Goal: Information Seeking & Learning: Find specific page/section

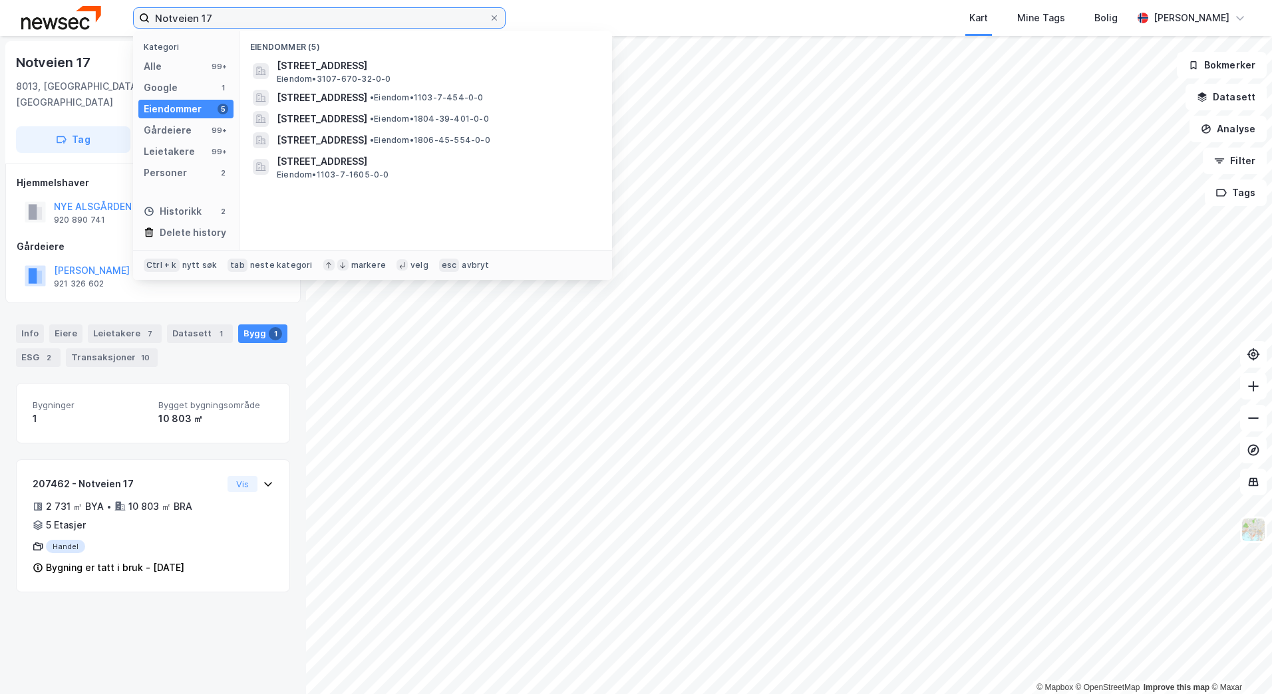
click at [219, 23] on input "Notveien 17" at bounding box center [319, 18] width 339 height 20
drag, startPoint x: 235, startPoint y: 21, endPoint x: 134, endPoint y: 18, distance: 101.1
click at [134, 18] on label "Notveien 17" at bounding box center [319, 17] width 372 height 21
paste input "Vøyenengtunet 14"
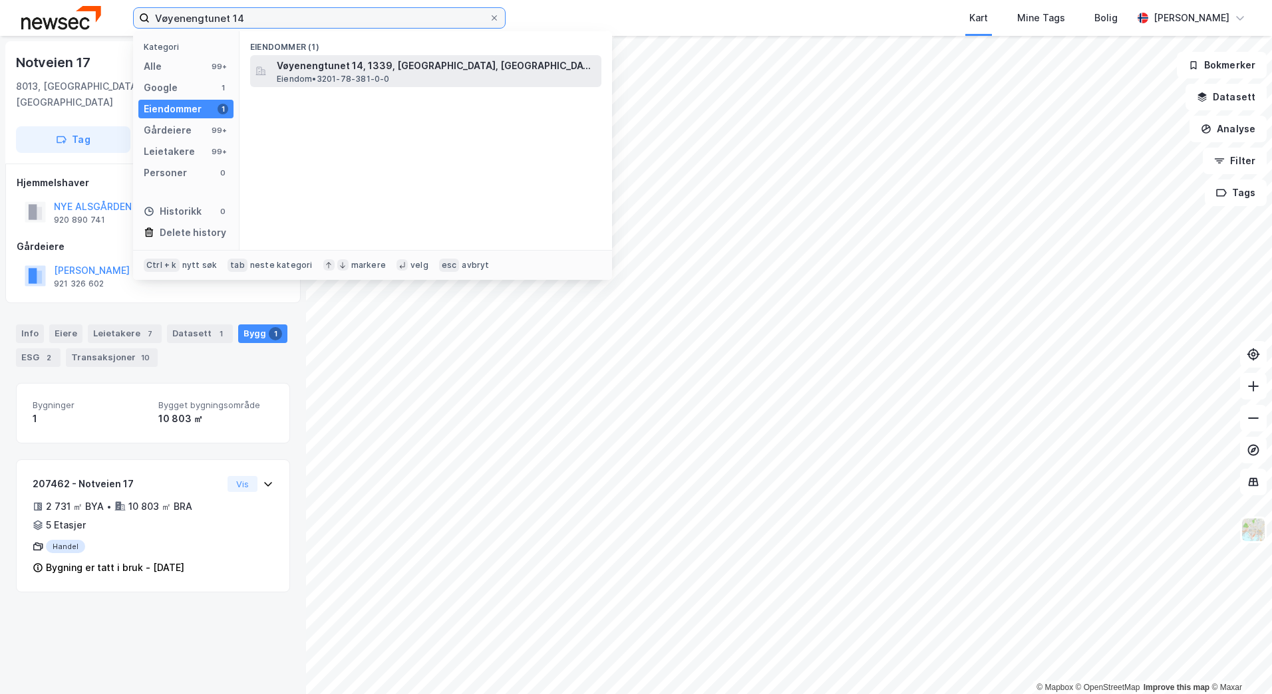
type input "Vøyenengtunet 14"
click at [330, 74] on span "Eiendom • 3201-78-381-0-0" at bounding box center [333, 79] width 113 height 11
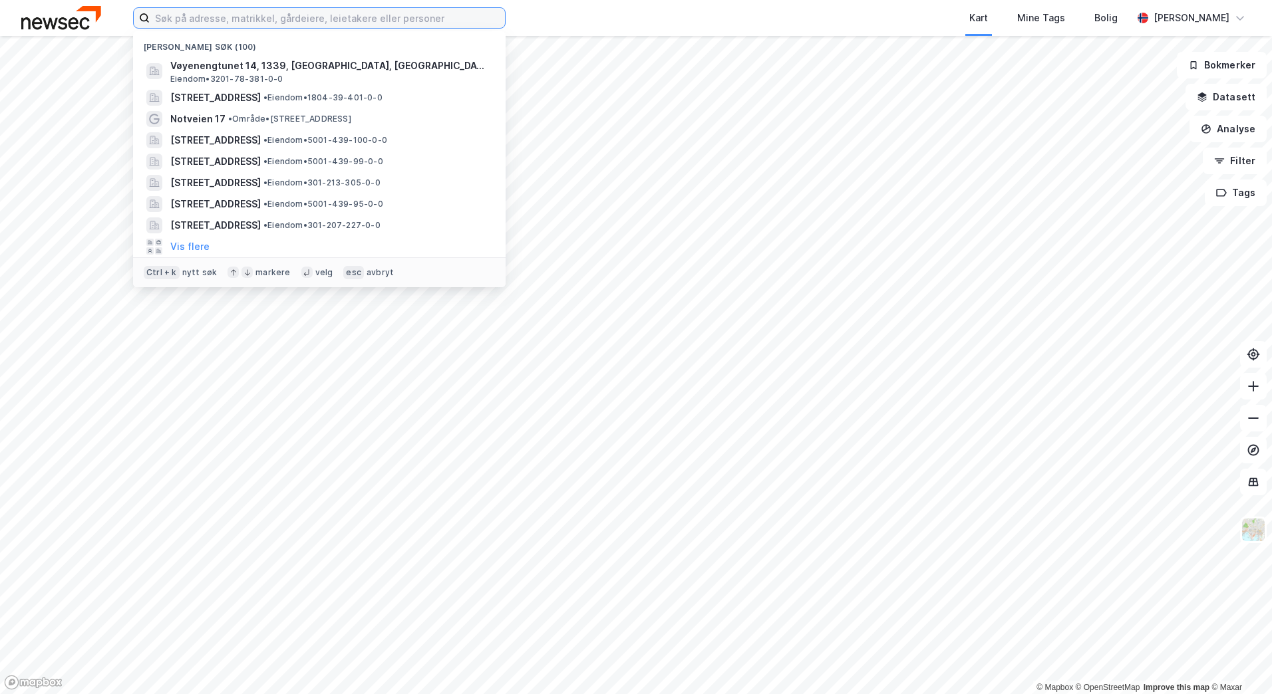
click at [207, 21] on input at bounding box center [327, 18] width 355 height 20
paste input "Vøyenengtunet 14"
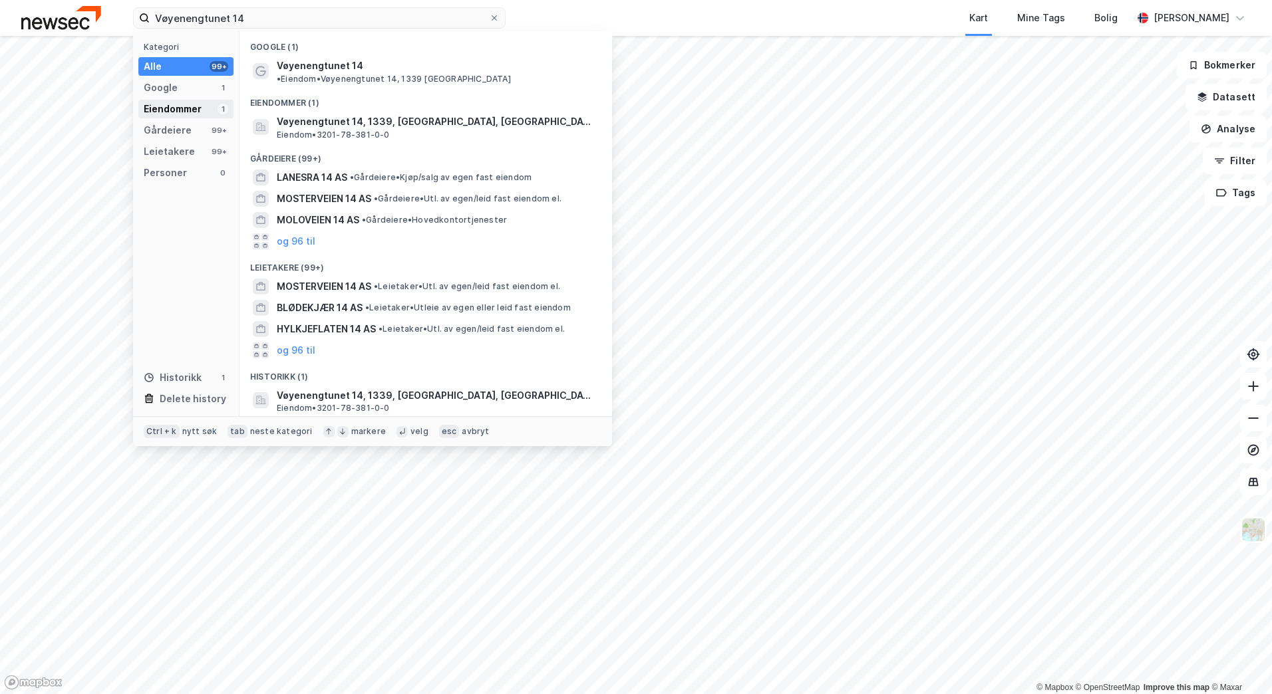
click at [207, 110] on div "Eiendommer 1" at bounding box center [185, 109] width 95 height 19
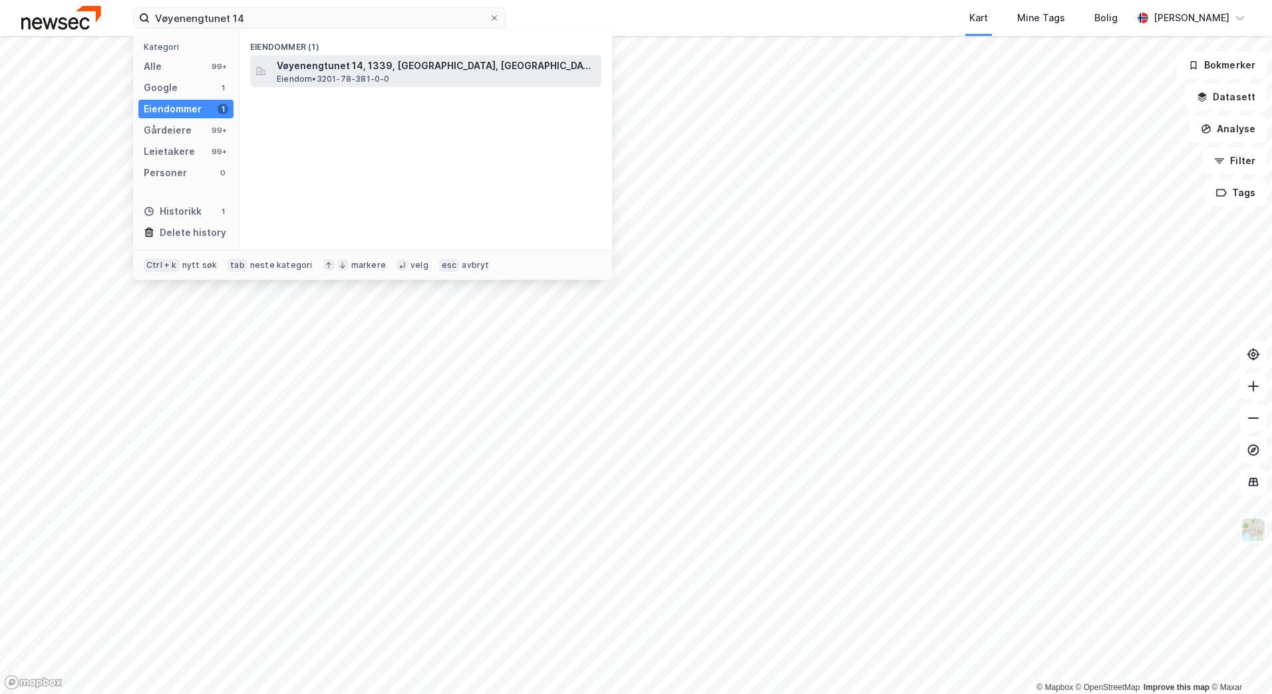
click at [352, 70] on span "Vøyenengtunet 14, 1339, [GEOGRAPHIC_DATA], [GEOGRAPHIC_DATA]" at bounding box center [436, 66] width 319 height 16
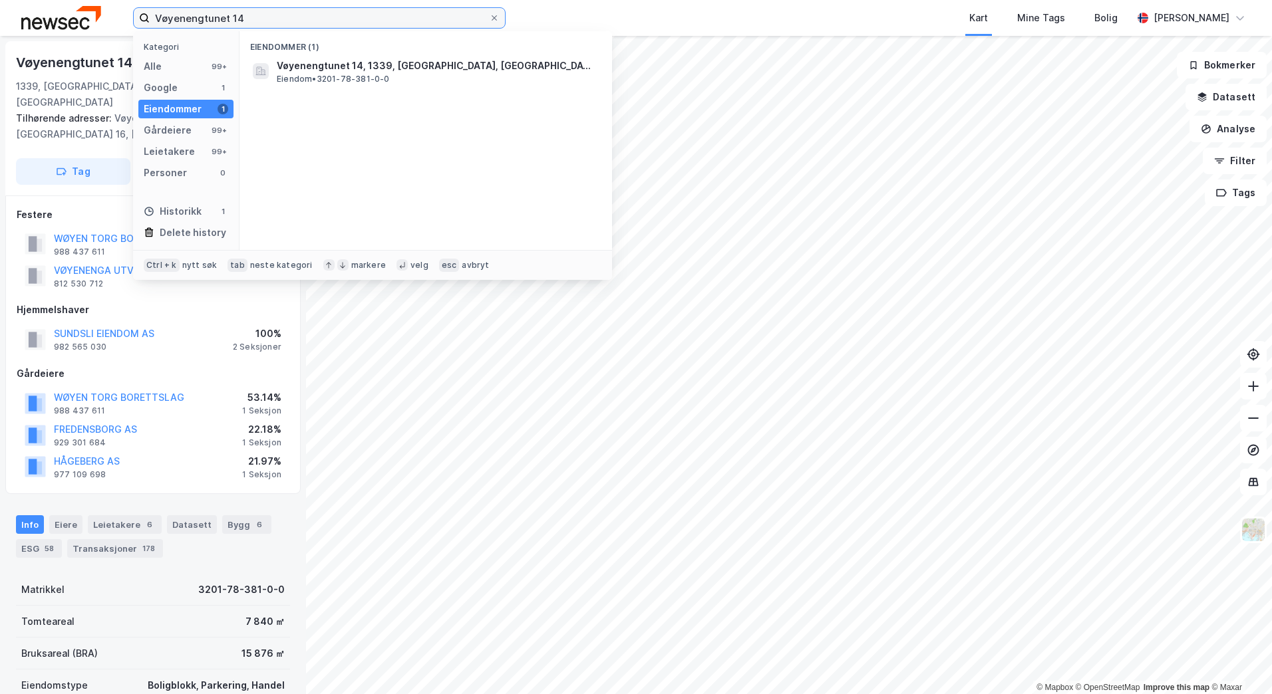
click at [257, 22] on input "Vøyenengtunet 14" at bounding box center [319, 18] width 339 height 20
paste input "Møllerløkka 1"
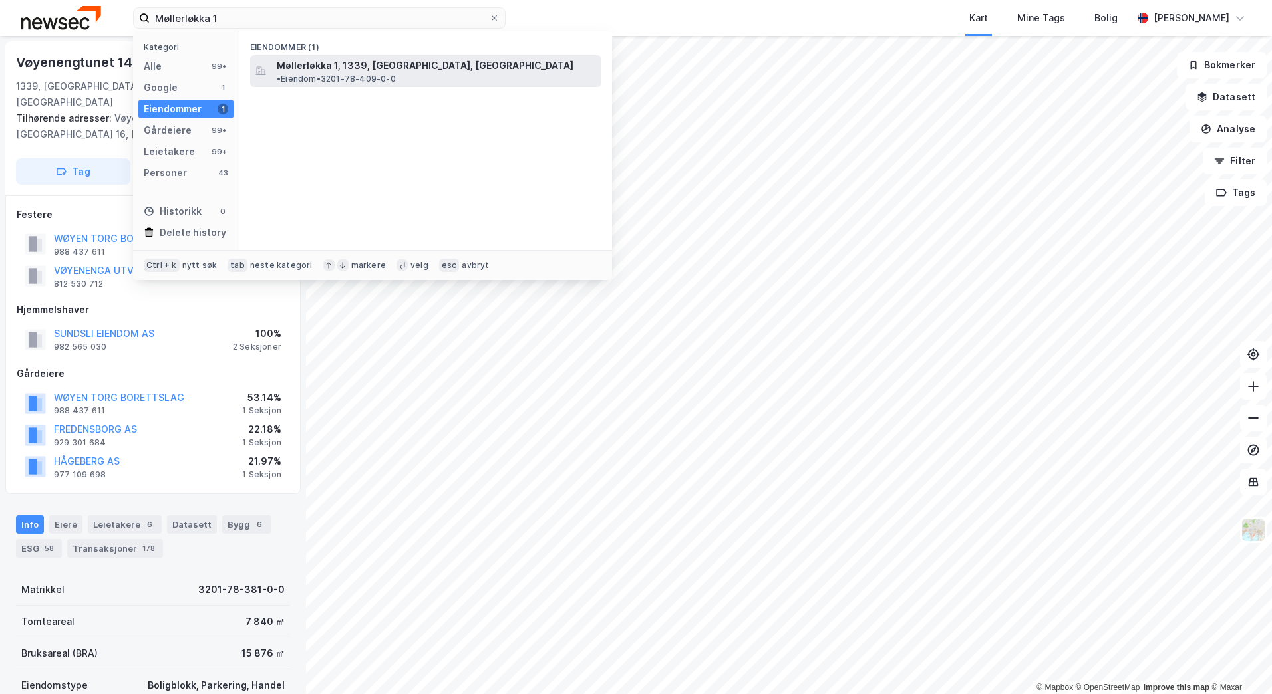
click at [322, 68] on span "Møllerløkka 1, 1339, [GEOGRAPHIC_DATA], [GEOGRAPHIC_DATA]" at bounding box center [425, 66] width 297 height 16
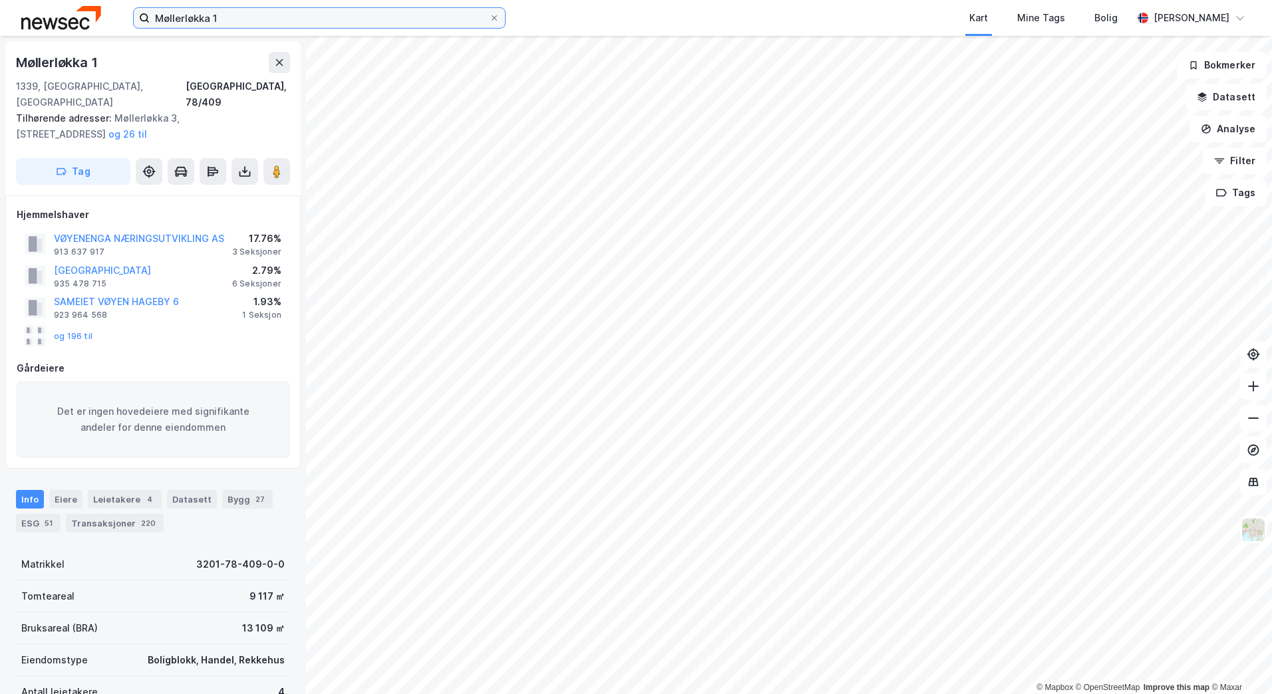
click at [293, 24] on input "Møllerløkka 1" at bounding box center [319, 18] width 339 height 20
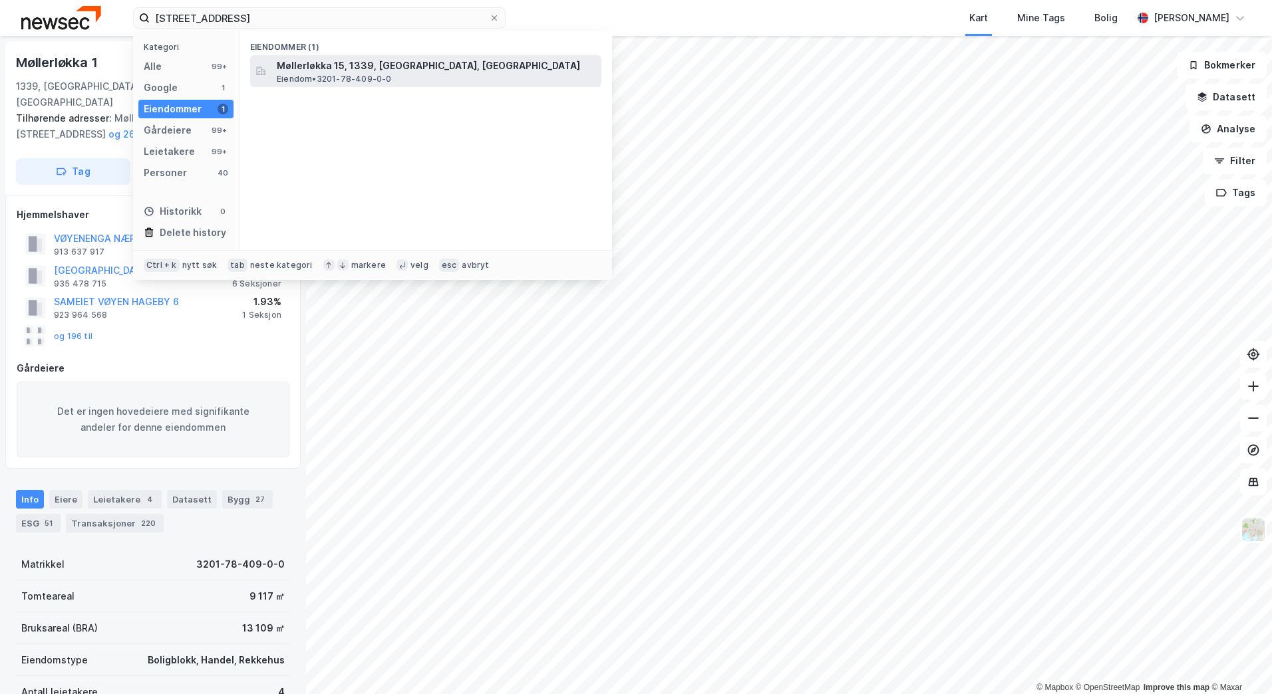
click at [334, 74] on span "Eiendom • 3201-78-409-0-0" at bounding box center [334, 79] width 115 height 11
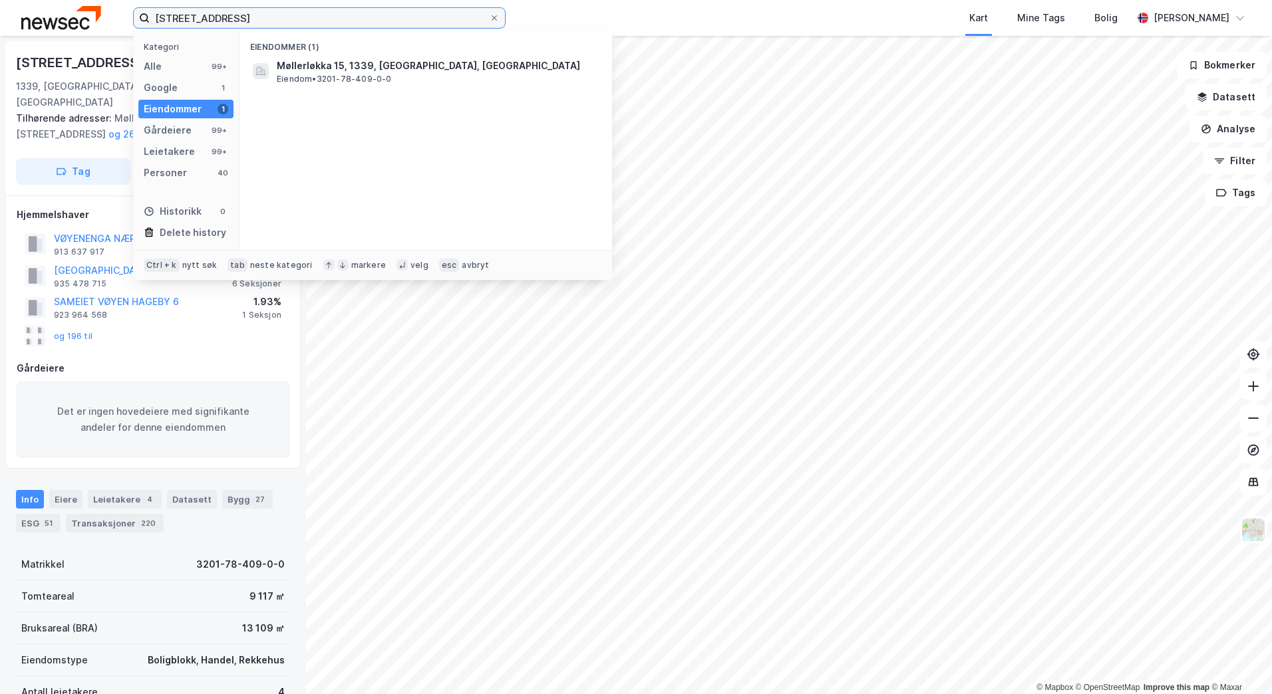
click at [274, 19] on input "[STREET_ADDRESS]" at bounding box center [319, 18] width 339 height 20
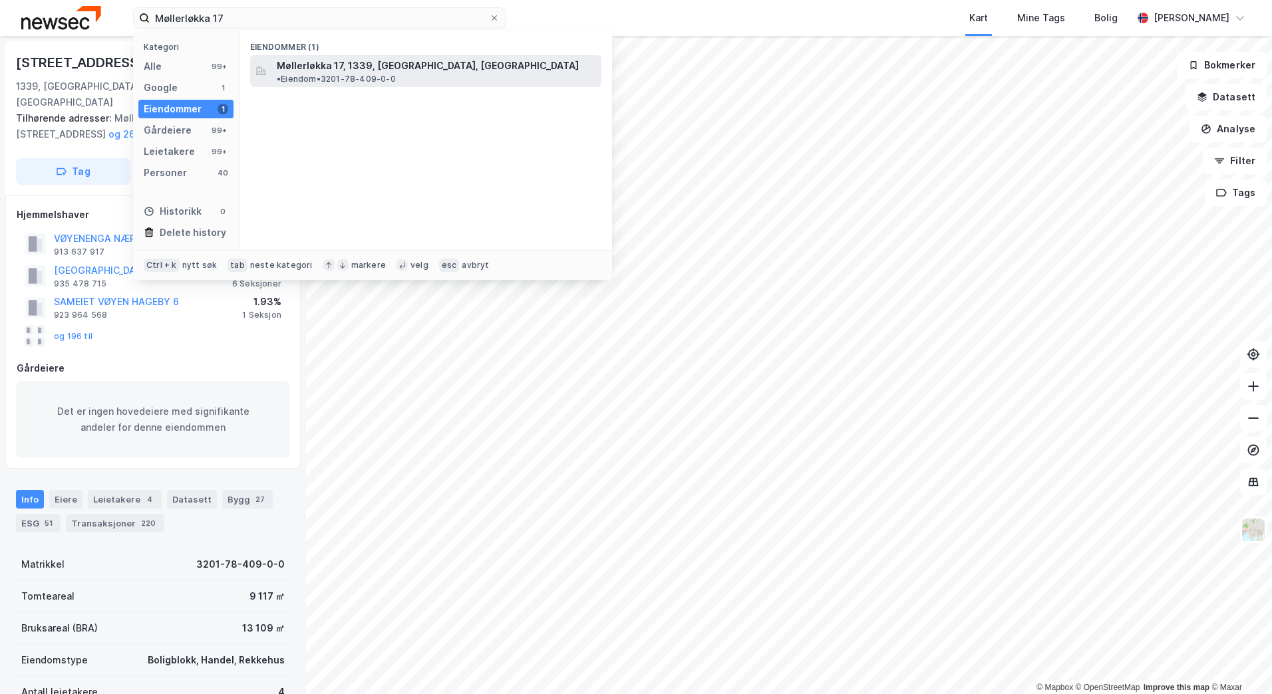
click at [331, 61] on span "Møllerløkka 17, 1339, [GEOGRAPHIC_DATA], [GEOGRAPHIC_DATA]" at bounding box center [428, 66] width 302 height 16
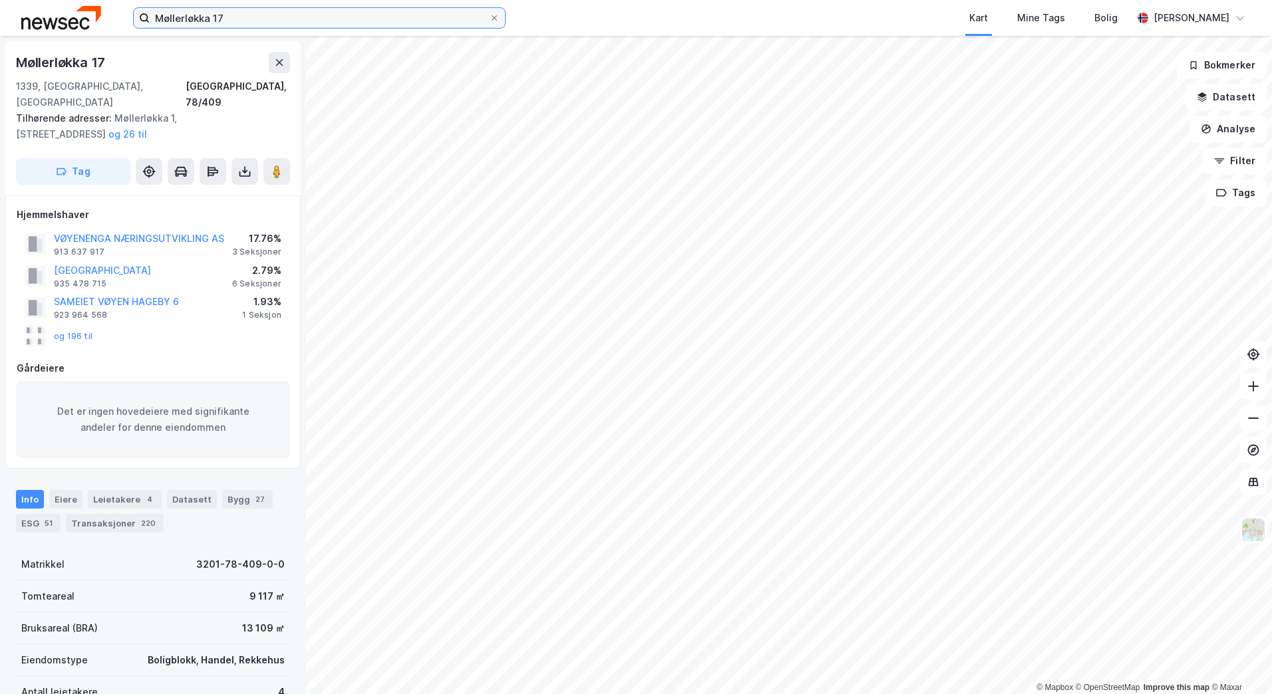
click at [241, 18] on input "Møllerløkka 17" at bounding box center [319, 18] width 339 height 20
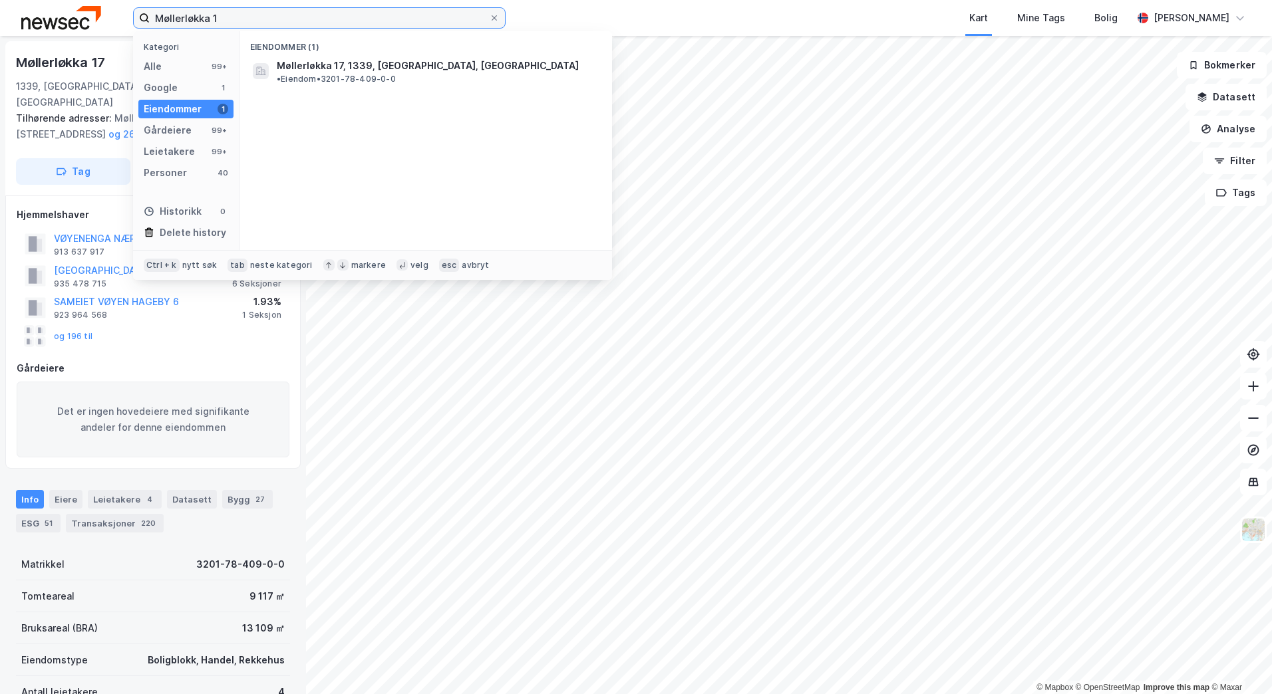
type input "Møllerløkka 1"
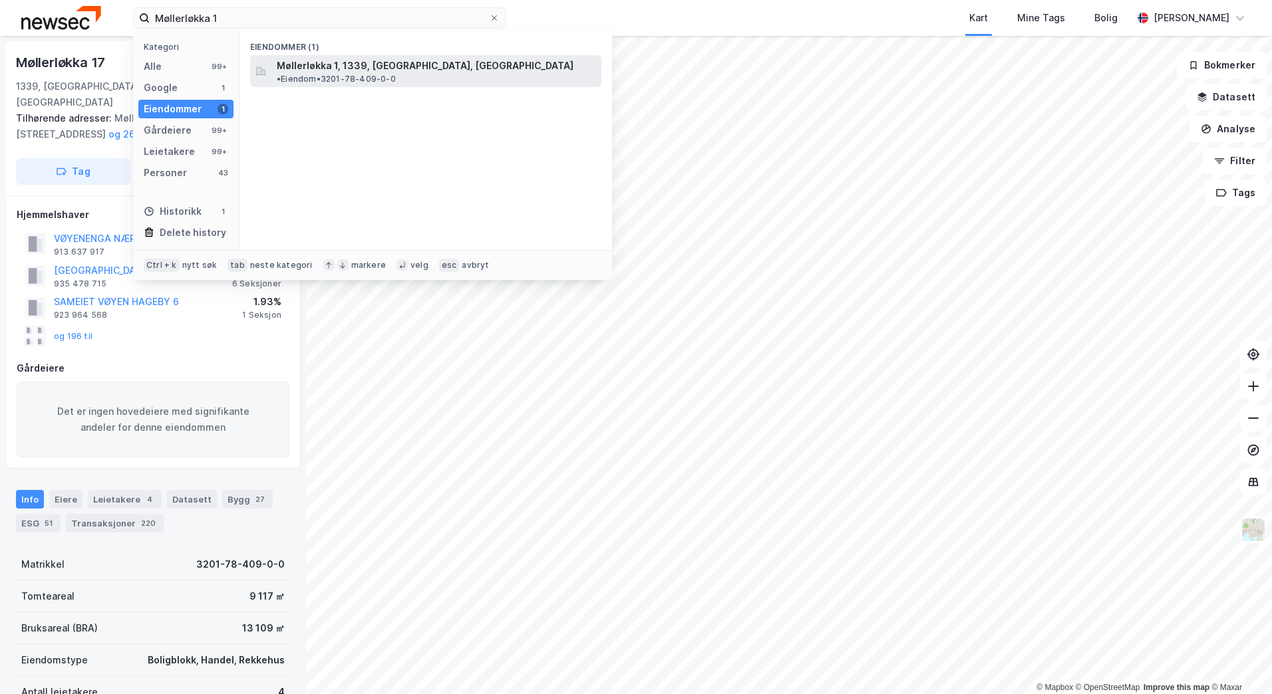
click at [315, 72] on span "Møllerløkka 1, 1339, [GEOGRAPHIC_DATA], [GEOGRAPHIC_DATA]" at bounding box center [425, 66] width 297 height 16
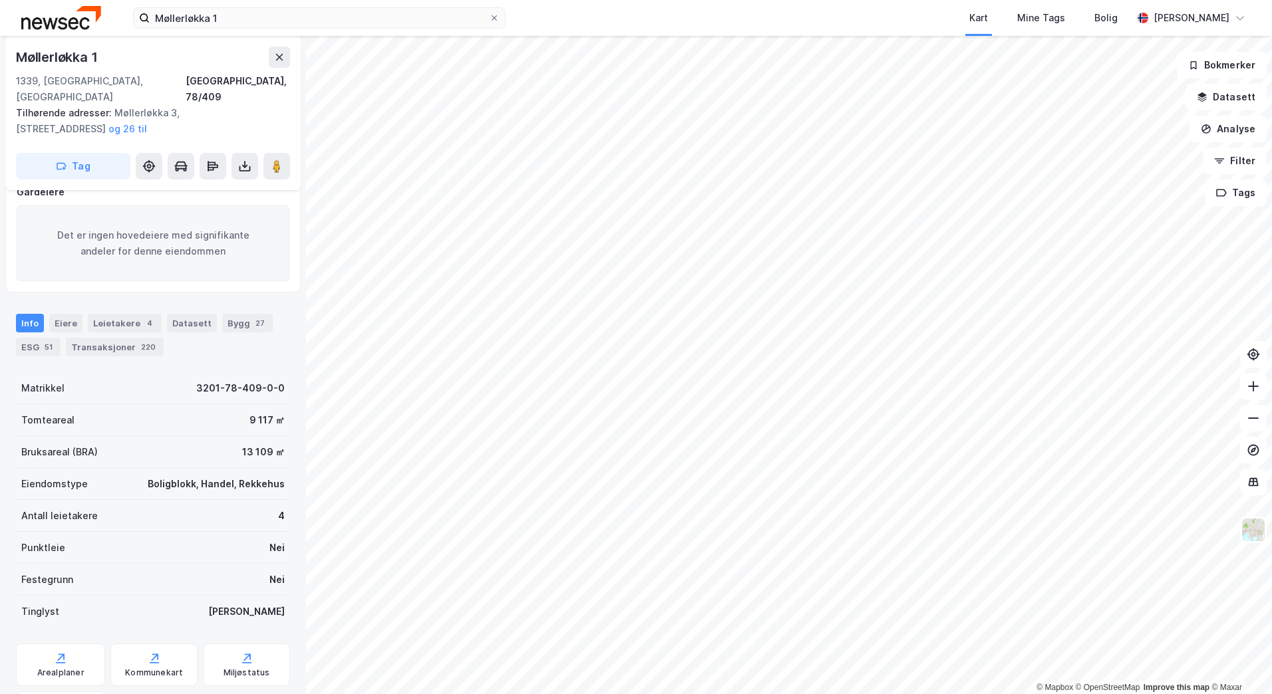
scroll to position [200, 0]
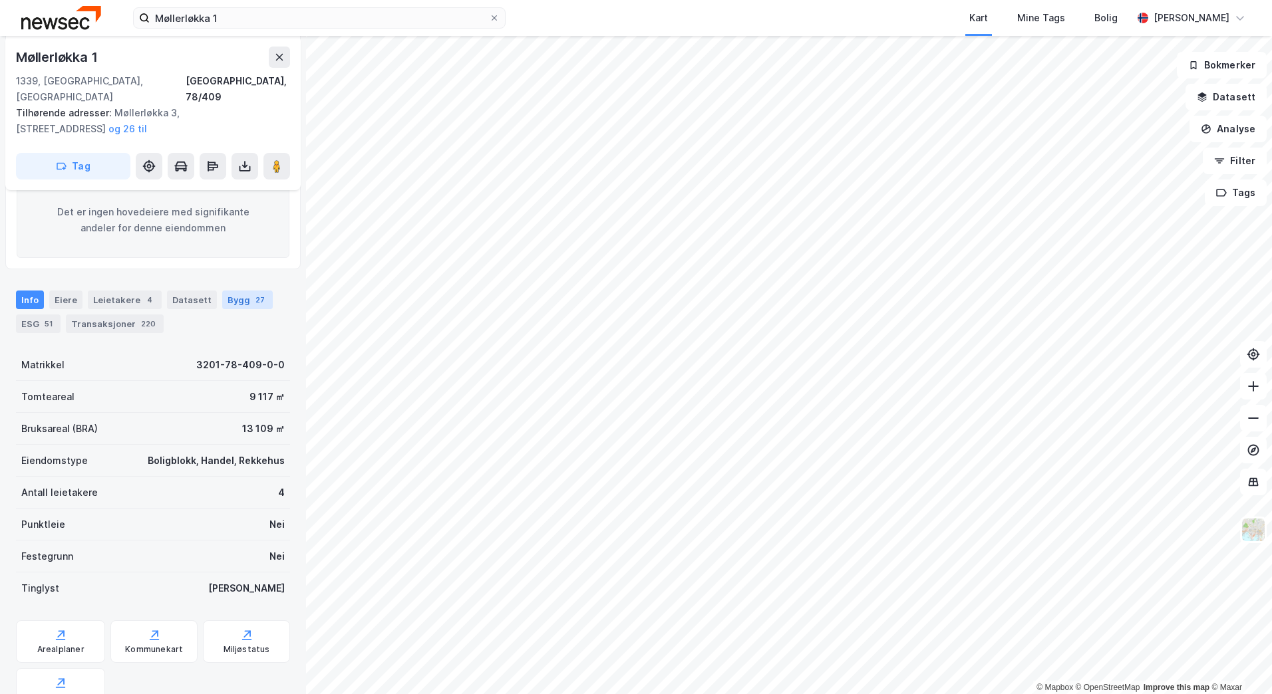
click at [239, 291] on div "Bygg 27" at bounding box center [247, 300] width 51 height 19
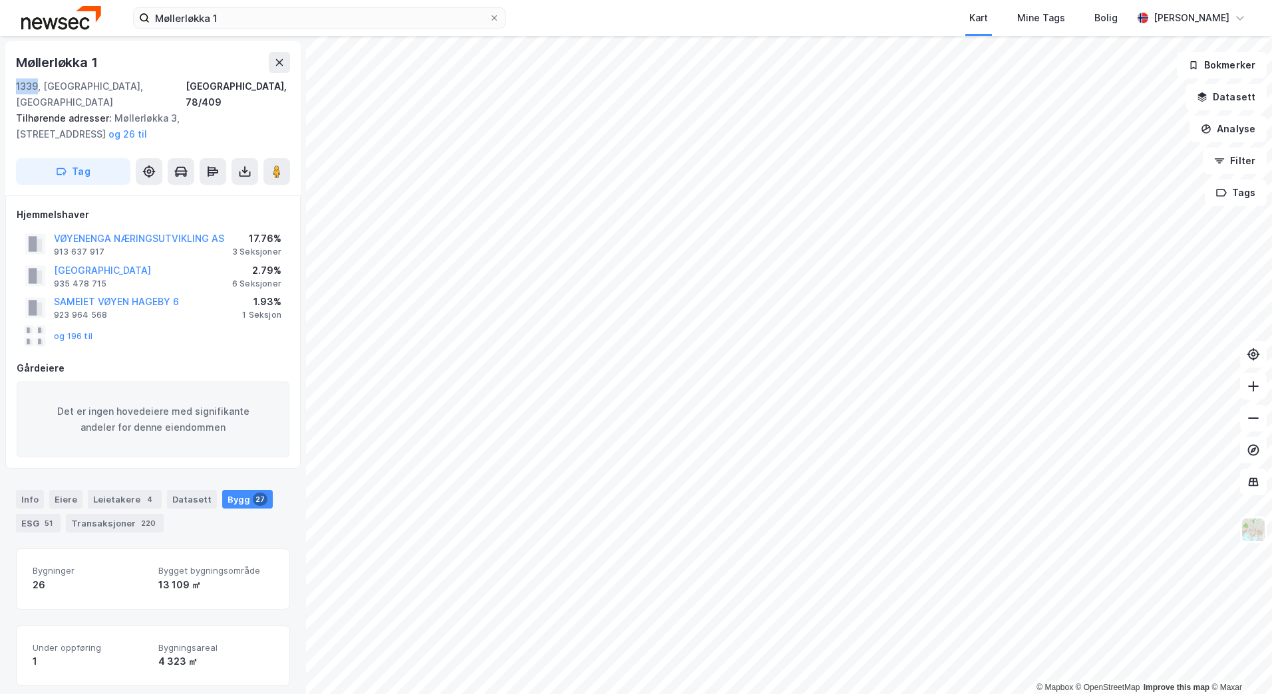
drag, startPoint x: 17, startPoint y: 84, endPoint x: 36, endPoint y: 84, distance: 18.6
click at [36, 84] on div "1339, [GEOGRAPHIC_DATA], [GEOGRAPHIC_DATA]" at bounding box center [101, 94] width 170 height 32
drag, startPoint x: 36, startPoint y: 84, endPoint x: 123, endPoint y: 90, distance: 87.4
click at [123, 90] on div "1339, [GEOGRAPHIC_DATA], [GEOGRAPHIC_DATA]" at bounding box center [101, 94] width 170 height 32
